Goal: Information Seeking & Learning: Compare options

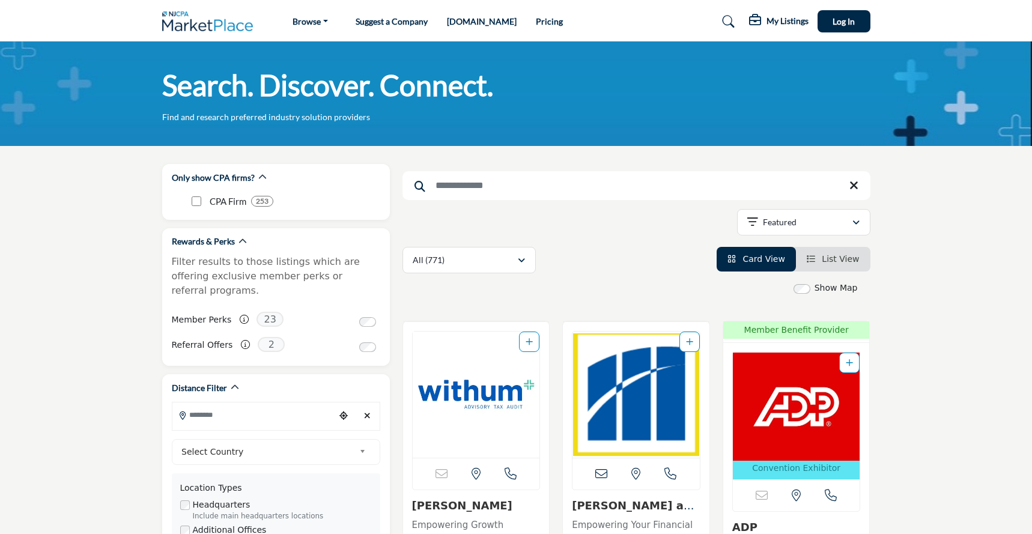
click at [176, 29] on img at bounding box center [210, 21] width 97 height 20
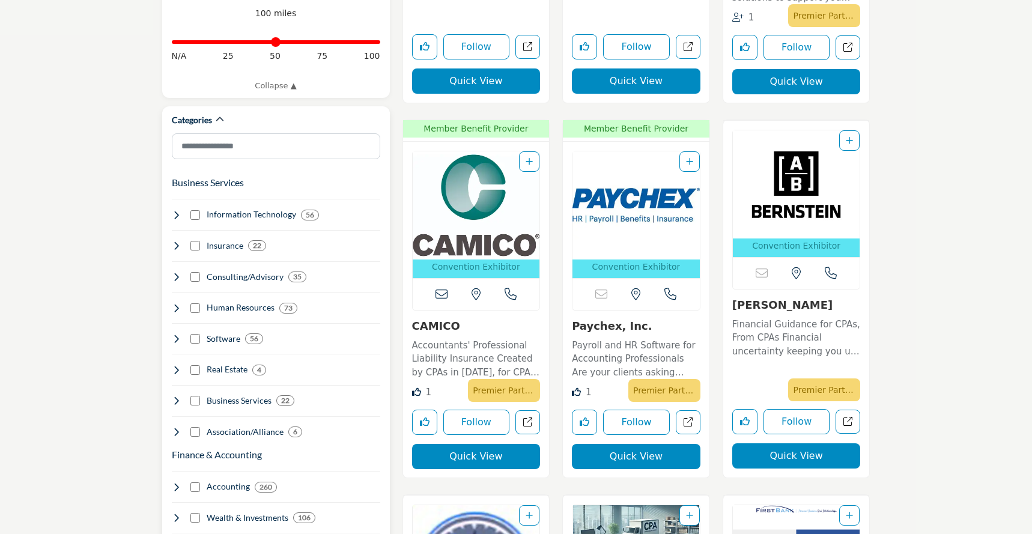
scroll to position [585, 0]
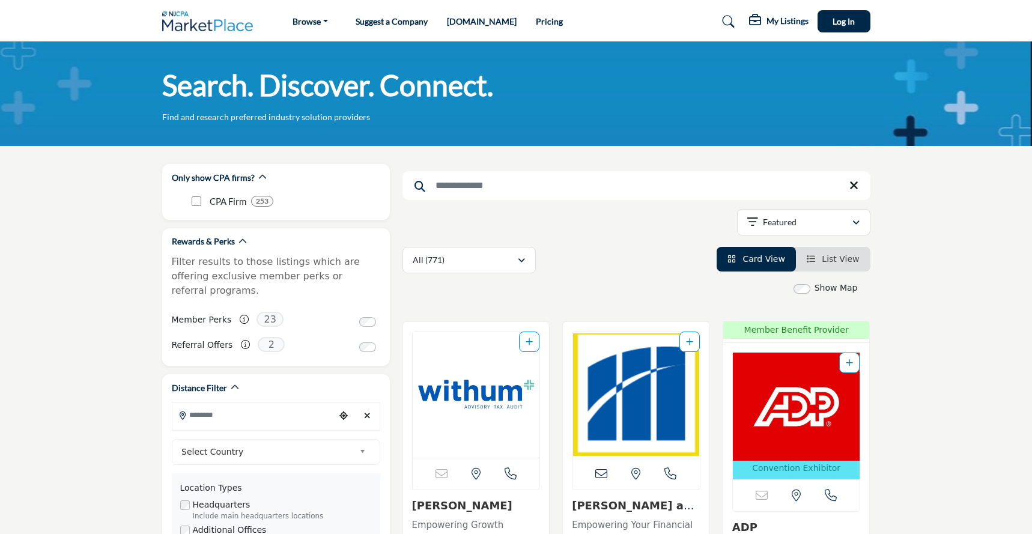
click at [536, 23] on link "Pricing" at bounding box center [549, 21] width 27 height 10
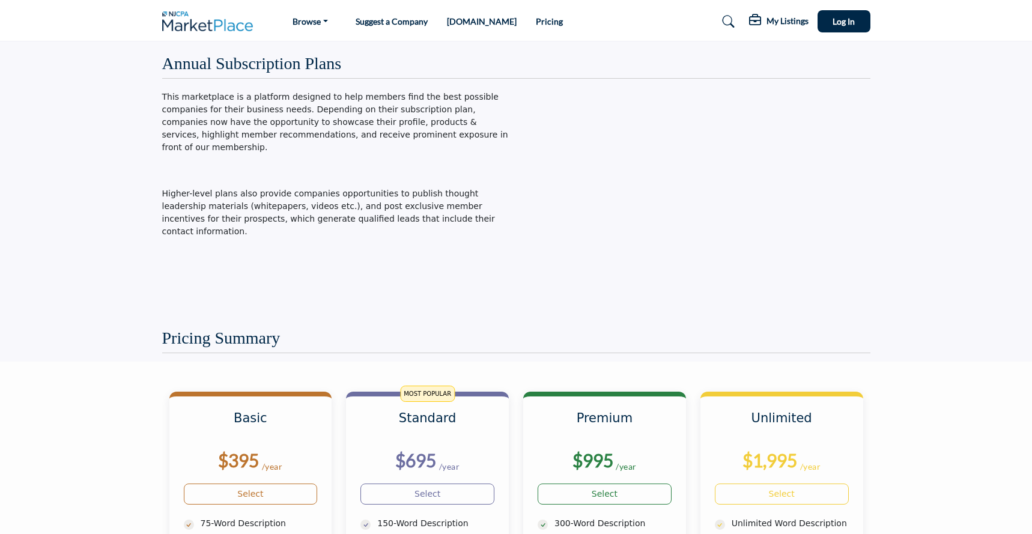
click at [215, 26] on img at bounding box center [210, 21] width 97 height 20
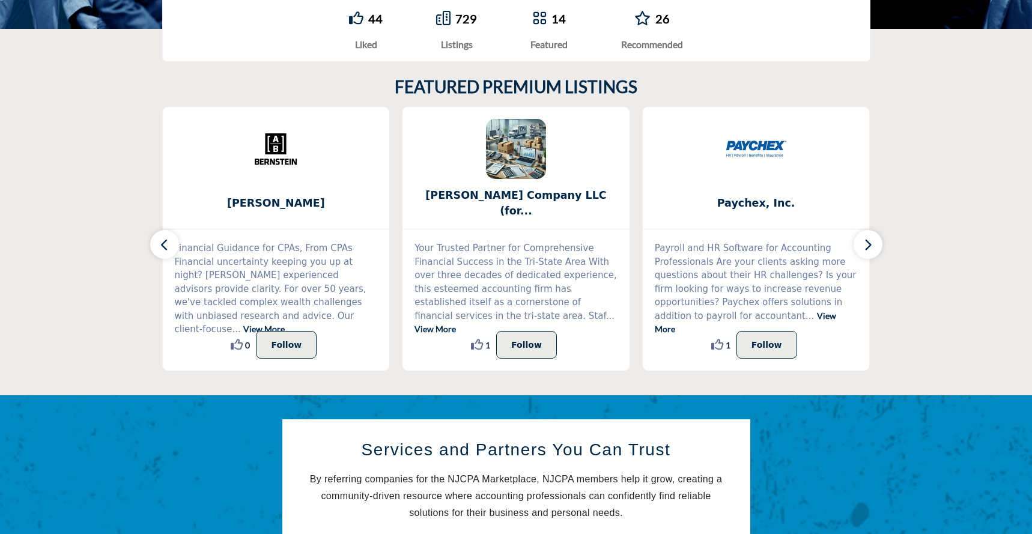
scroll to position [172, 0]
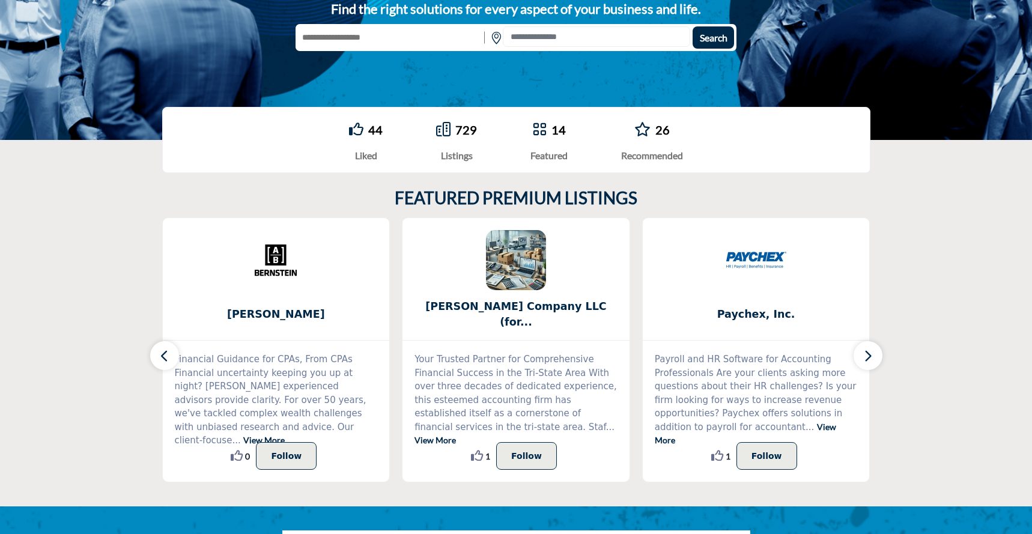
click at [451, 145] on div "729 Listings" at bounding box center [456, 142] width 41 height 42
click at [452, 156] on div "Listings" at bounding box center [456, 155] width 41 height 14
click at [452, 133] on div "729" at bounding box center [456, 130] width 41 height 18
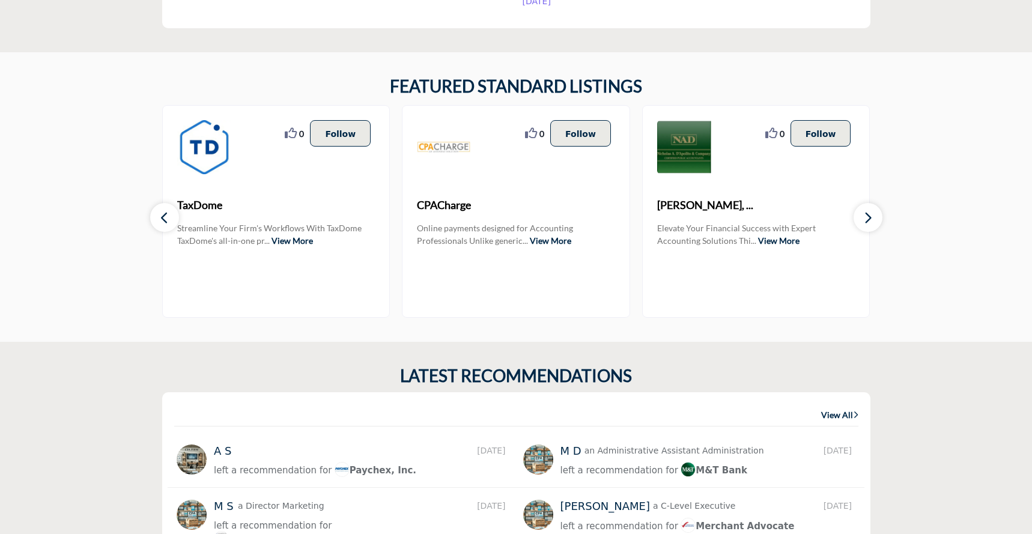
scroll to position [1343, 0]
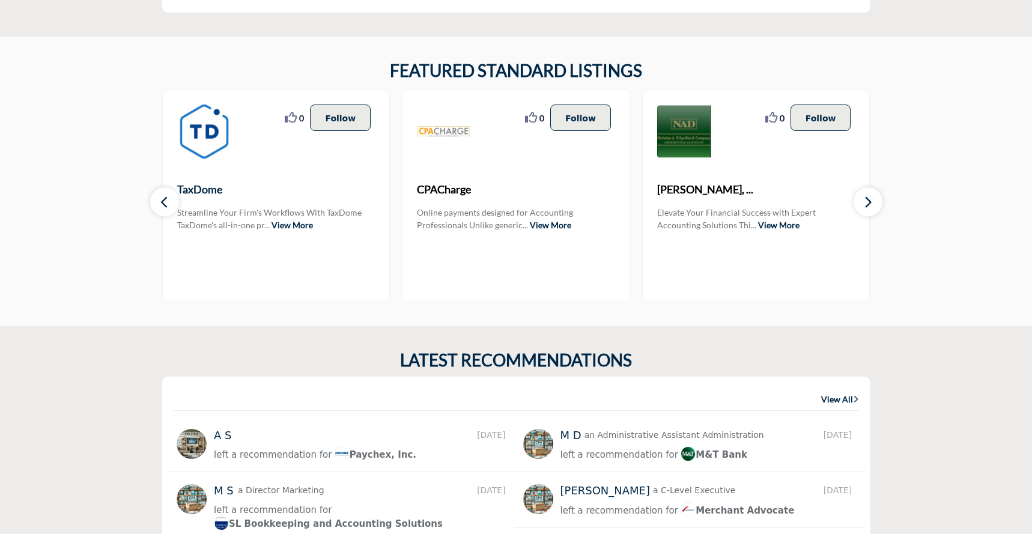
click at [219, 188] on span "TaxDome" at bounding box center [276, 189] width 198 height 16
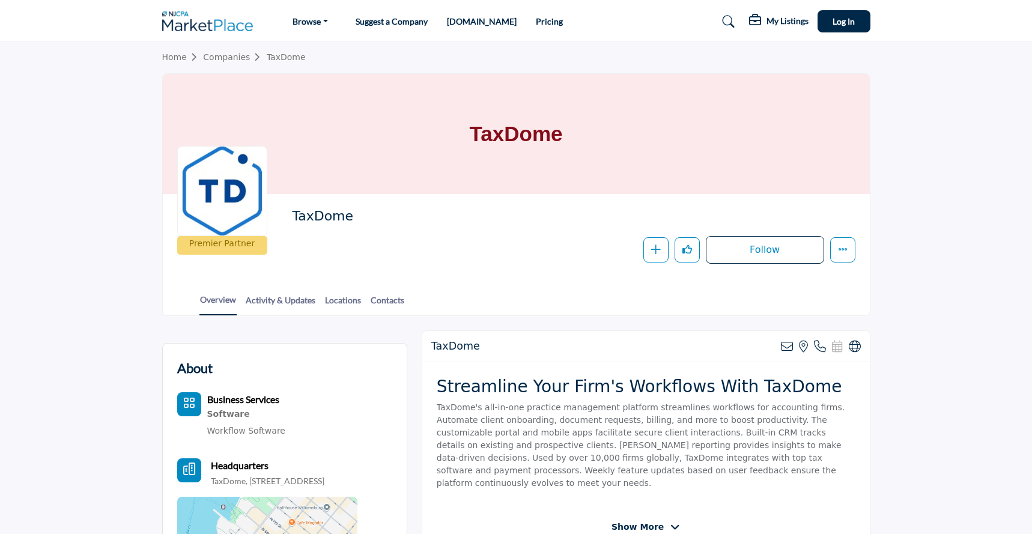
click at [174, 57] on link "Home" at bounding box center [182, 57] width 41 height 10
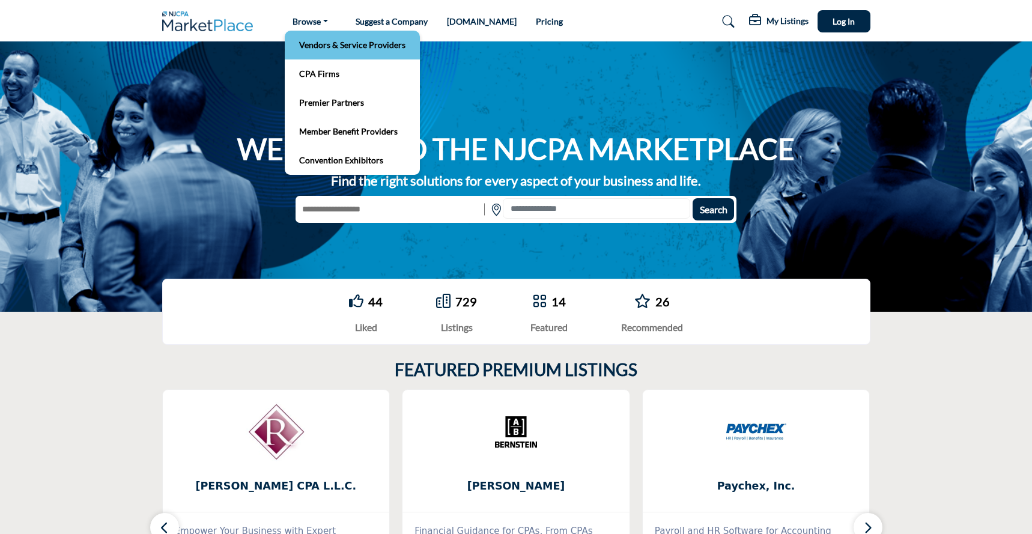
click at [313, 53] on li "Vendors & Service Providers" at bounding box center [352, 45] width 135 height 29
click at [348, 46] on link "Vendors & Service Providers" at bounding box center [352, 45] width 123 height 17
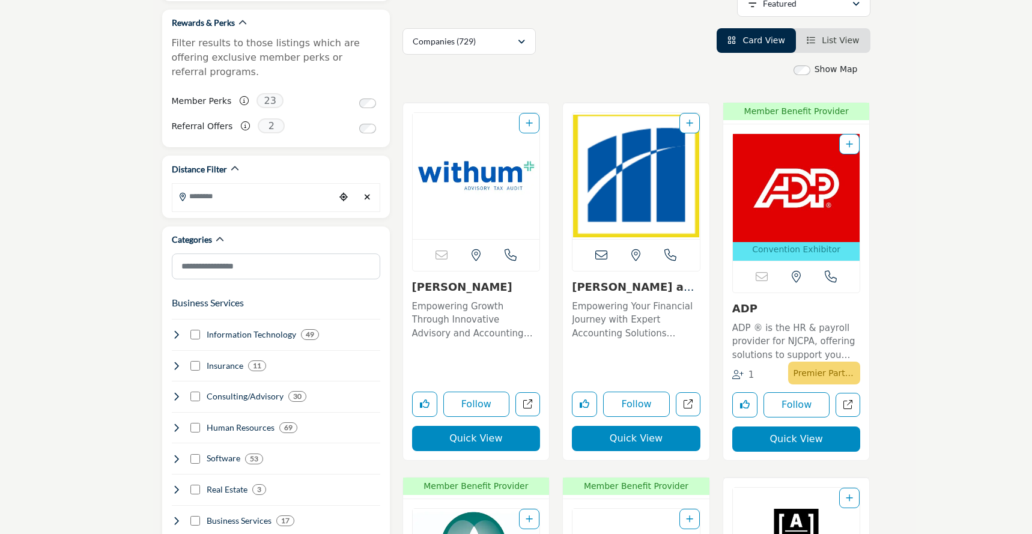
scroll to position [220, 0]
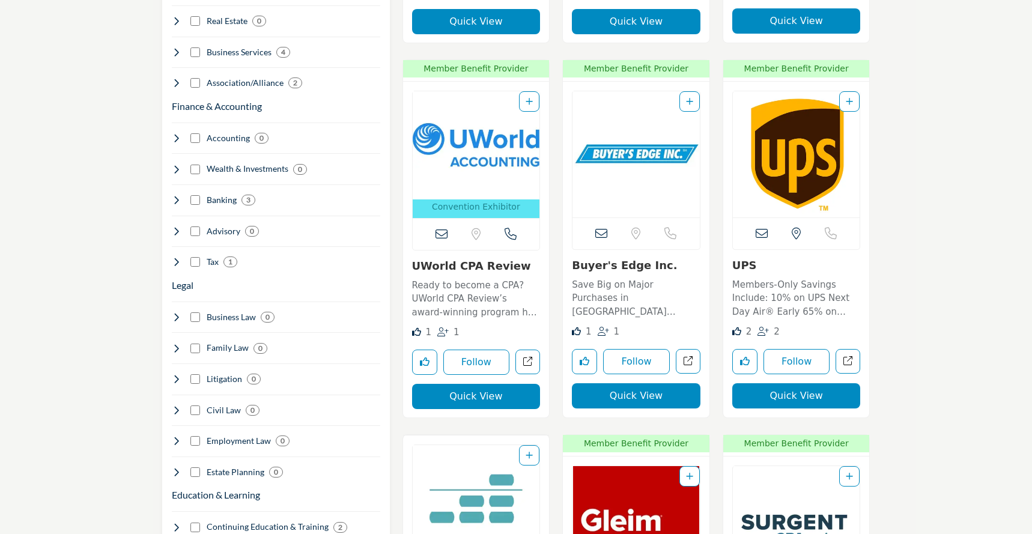
scroll to position [698, 0]
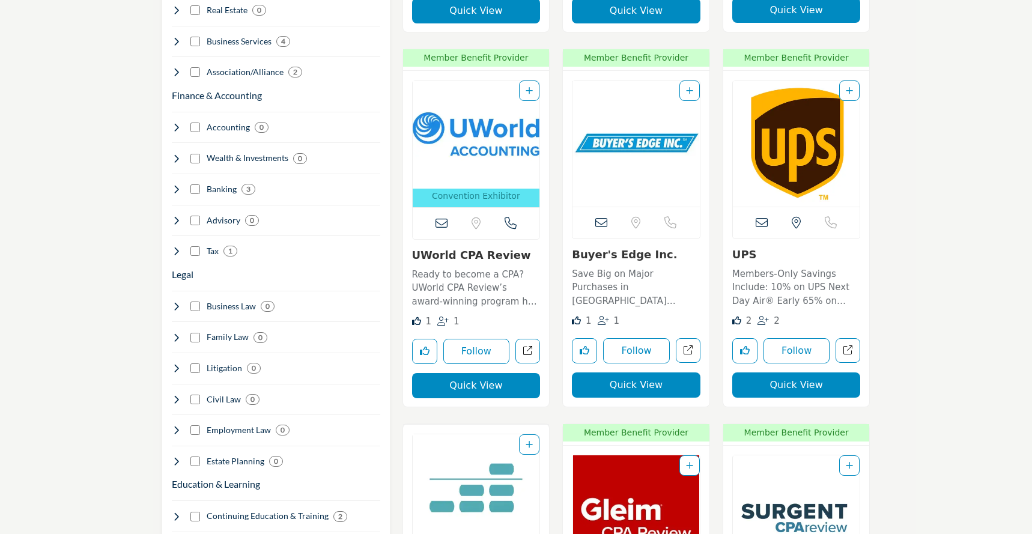
click at [740, 251] on link "UPS" at bounding box center [744, 254] width 25 height 13
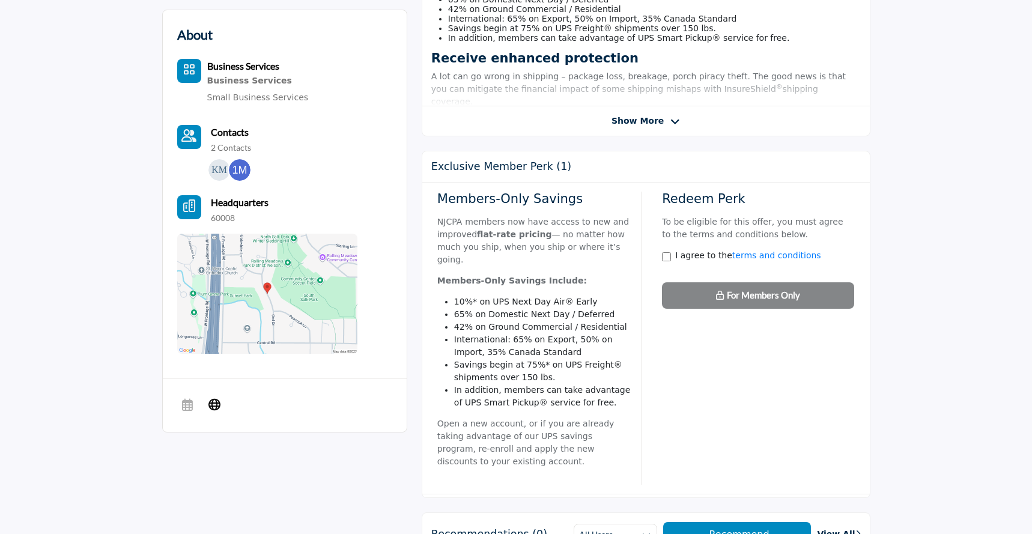
scroll to position [439, 0]
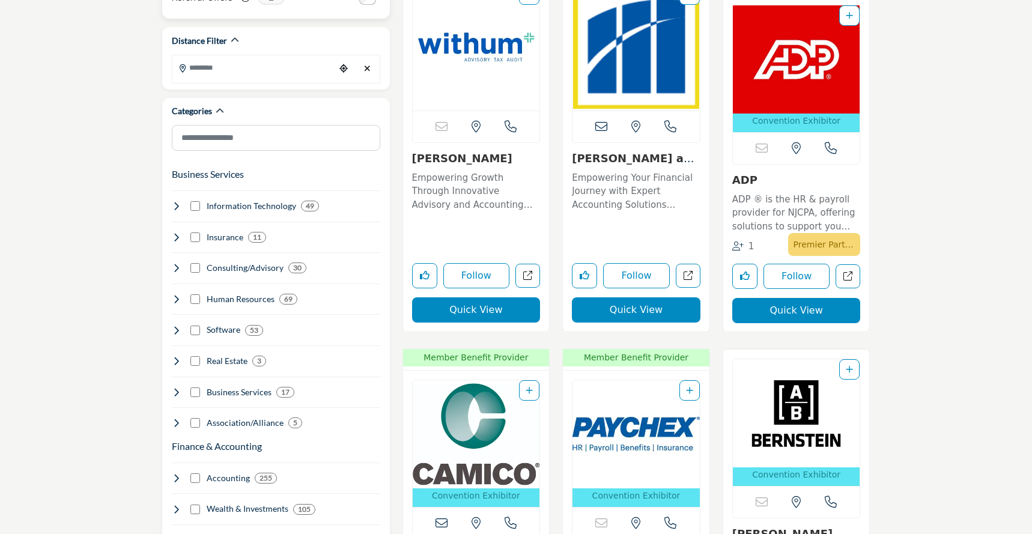
scroll to position [353, 0]
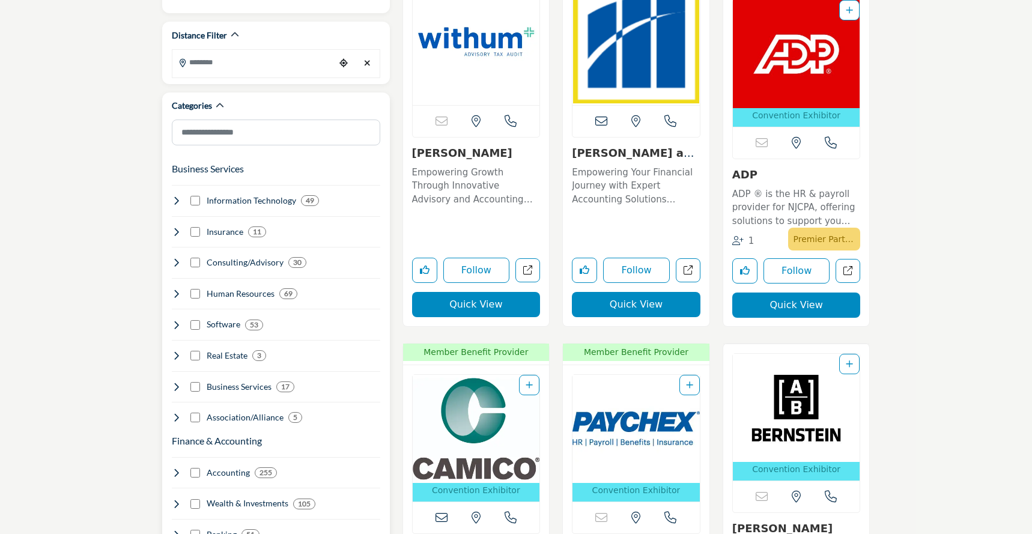
click at [234, 226] on h4 "Insurance" at bounding box center [225, 232] width 37 height 12
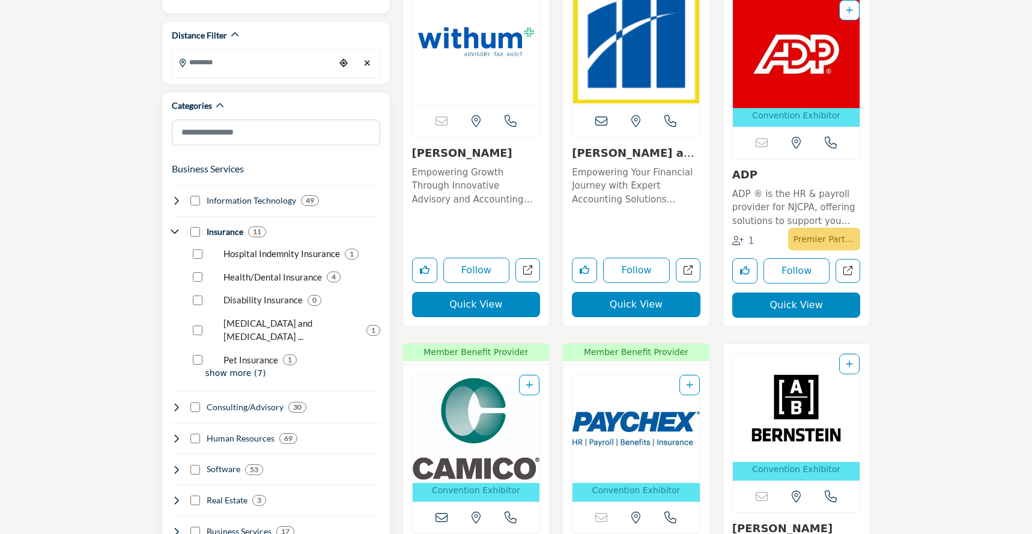
click at [263, 247] on p "Hospital Indemnity Insurance" at bounding box center [282, 254] width 117 height 14
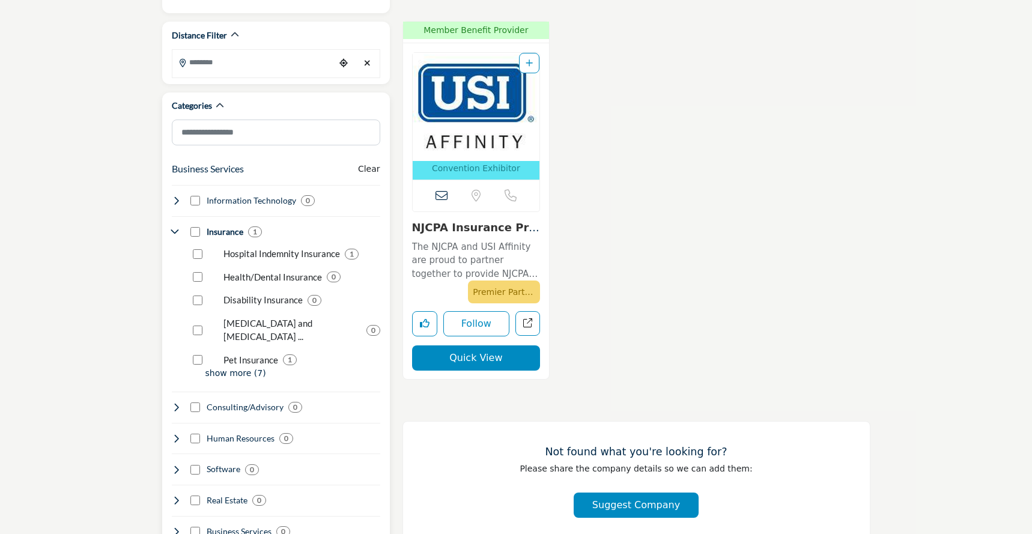
click at [263, 270] on p "Health/Dental Insurance" at bounding box center [273, 277] width 99 height 14
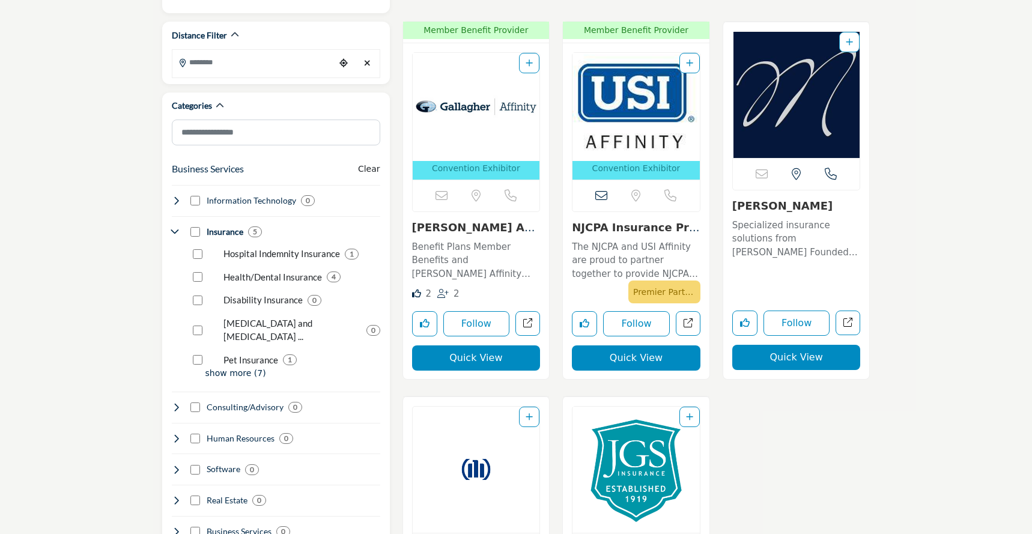
click at [817, 148] on img "Open Listing in new tab" at bounding box center [796, 95] width 127 height 126
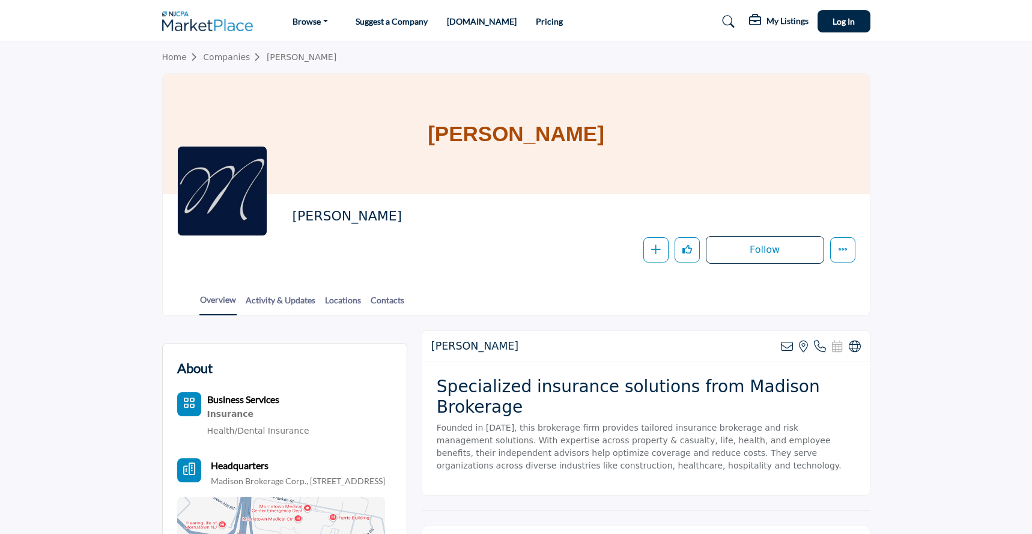
click at [198, 23] on img at bounding box center [210, 21] width 97 height 20
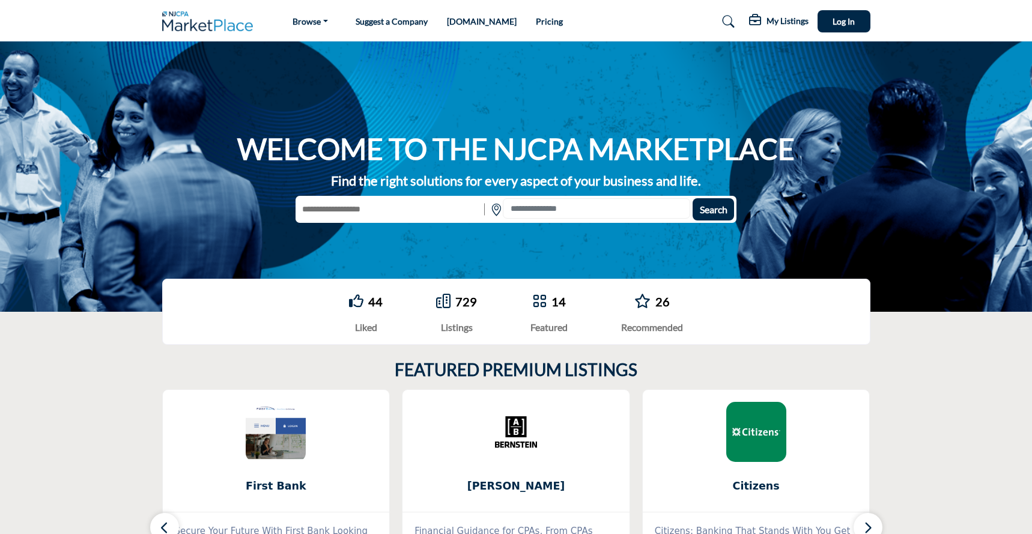
click at [206, 24] on img at bounding box center [210, 21] width 97 height 20
click at [536, 24] on link "Pricing" at bounding box center [549, 21] width 27 height 10
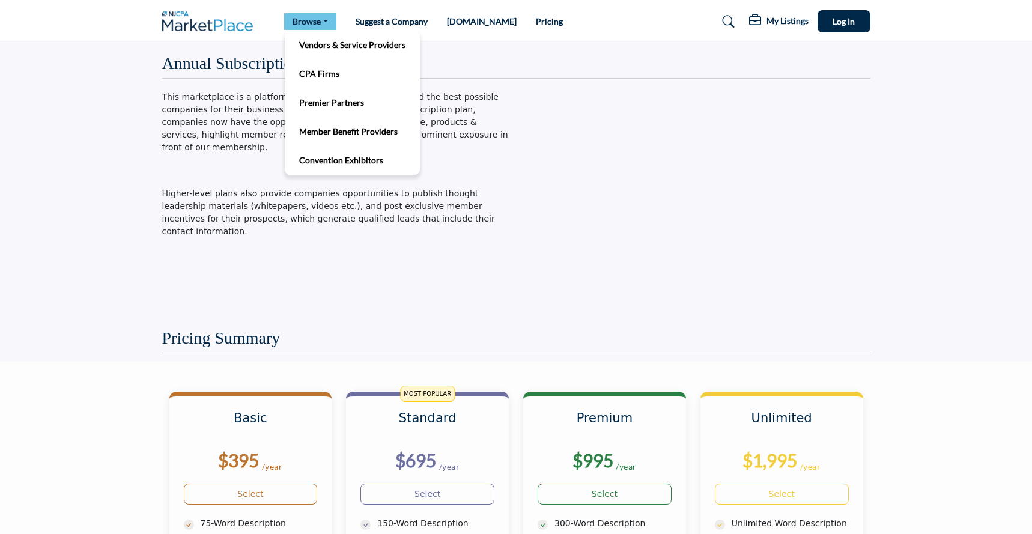
click at [305, 22] on link "Browse" at bounding box center [310, 21] width 52 height 17
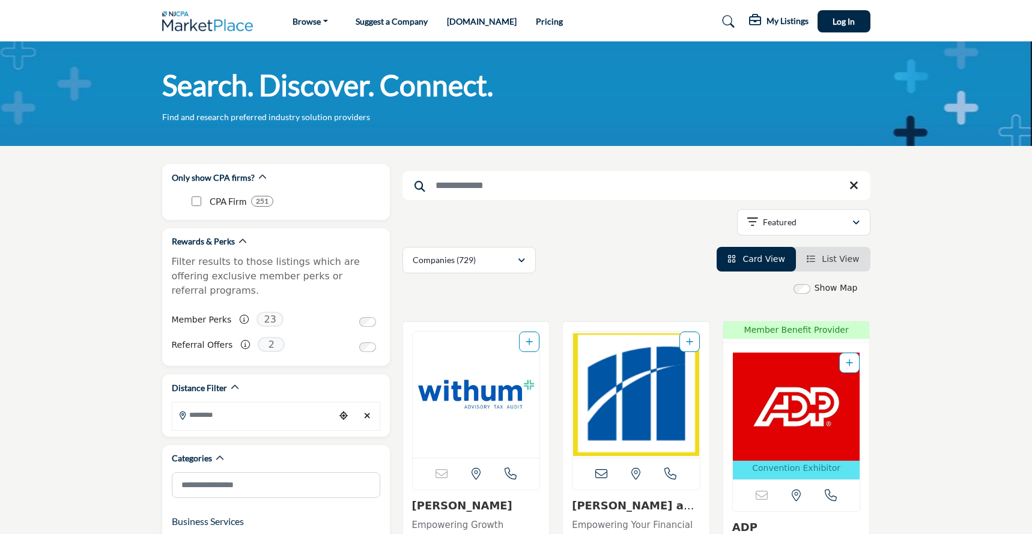
scroll to position [4, 0]
